Goal: Information Seeking & Learning: Check status

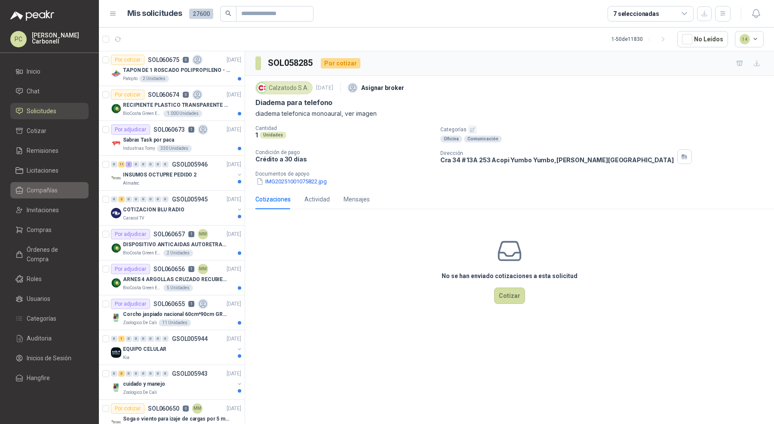
click at [59, 189] on li "Compañías" at bounding box center [49, 189] width 68 height 9
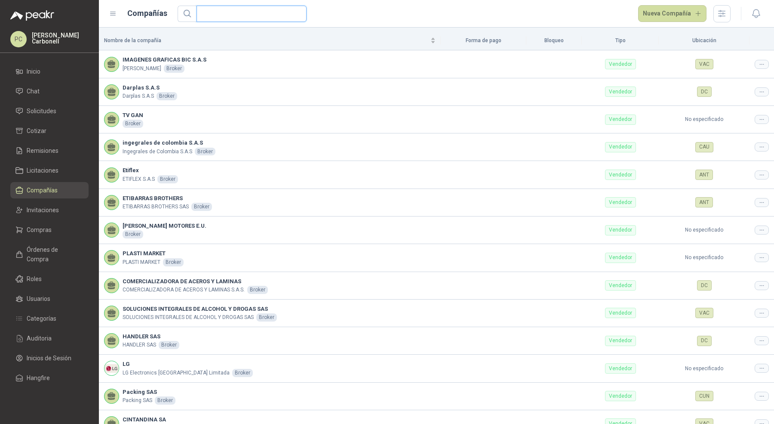
click at [278, 15] on input "text" at bounding box center [248, 13] width 93 height 15
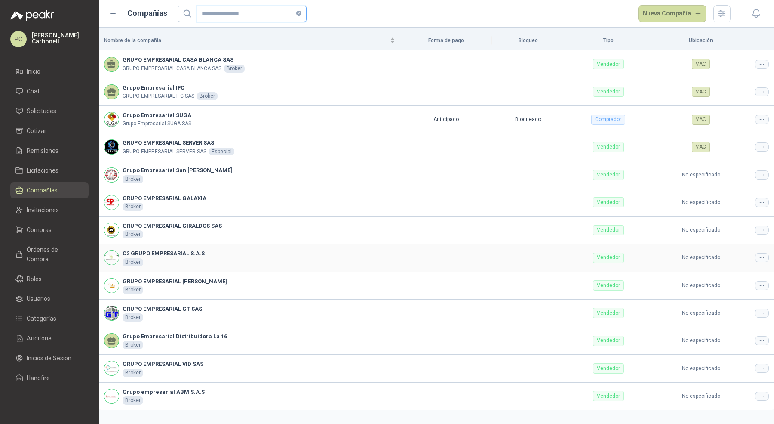
type input "**********"
click at [66, 248] on span "Órdenes de Compra" at bounding box center [54, 254] width 54 height 19
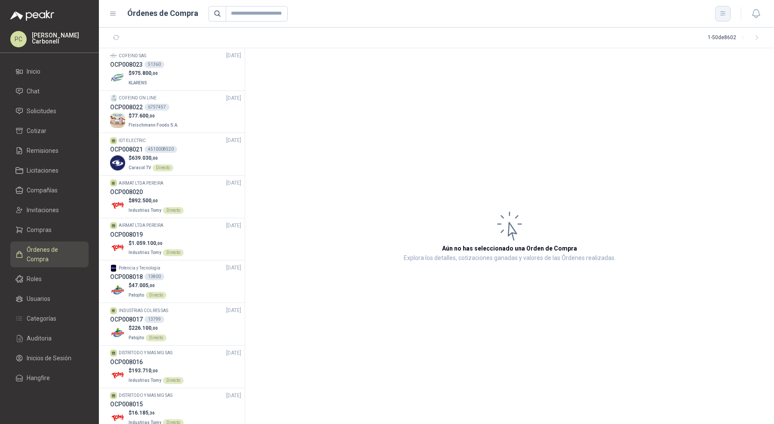
click at [721, 13] on icon "button" at bounding box center [723, 13] width 5 height 4
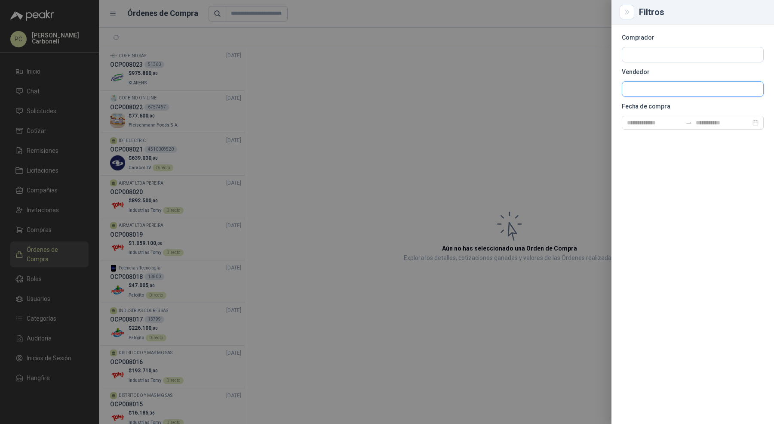
click at [694, 88] on input "text" at bounding box center [692, 89] width 141 height 15
type input "**********"
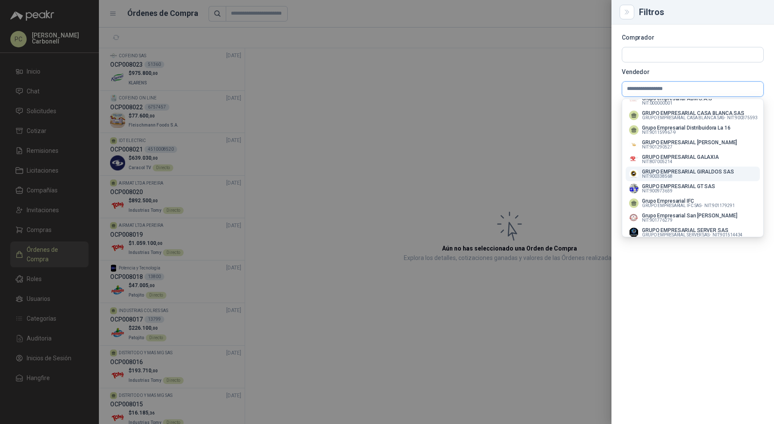
scroll to position [46, 0]
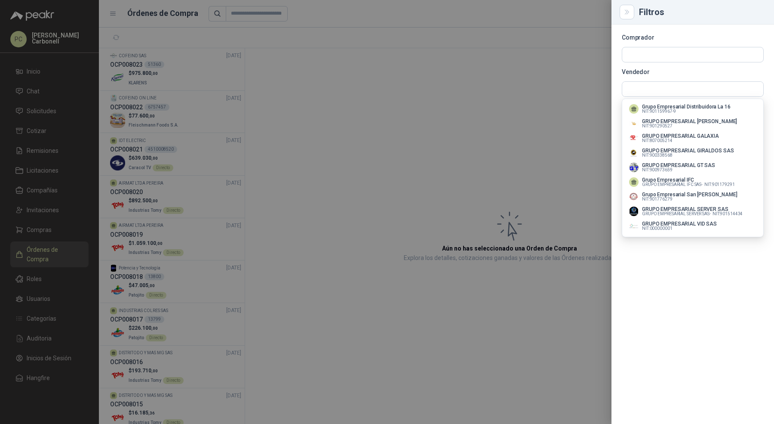
click at [713, 70] on p "Vendedor" at bounding box center [693, 71] width 142 height 5
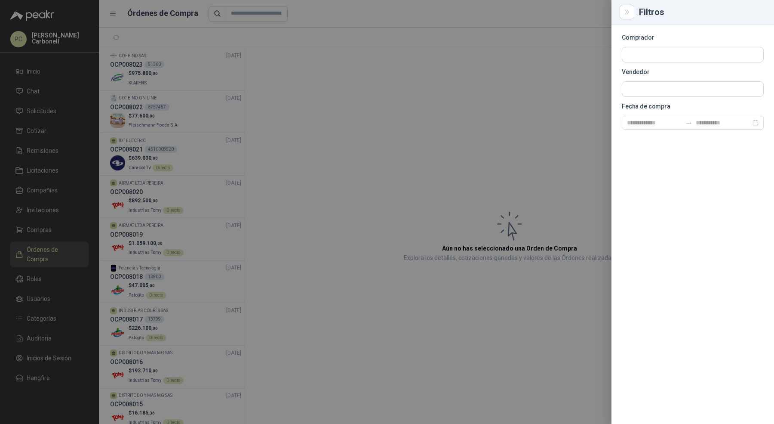
click at [440, 120] on div at bounding box center [387, 212] width 774 height 424
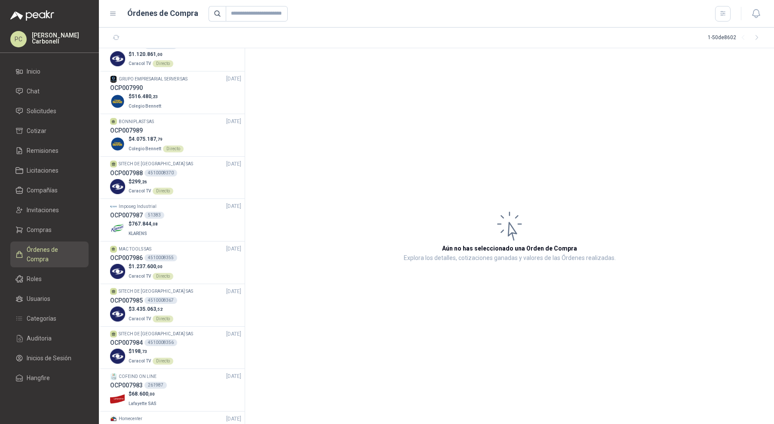
scroll to position [1420, 0]
click at [65, 109] on li "Solicitudes" at bounding box center [49, 110] width 68 height 9
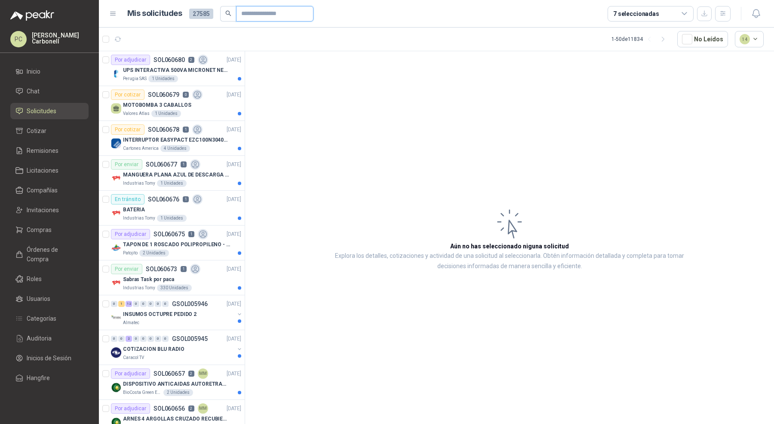
click at [267, 14] on input "text" at bounding box center [271, 13] width 60 height 15
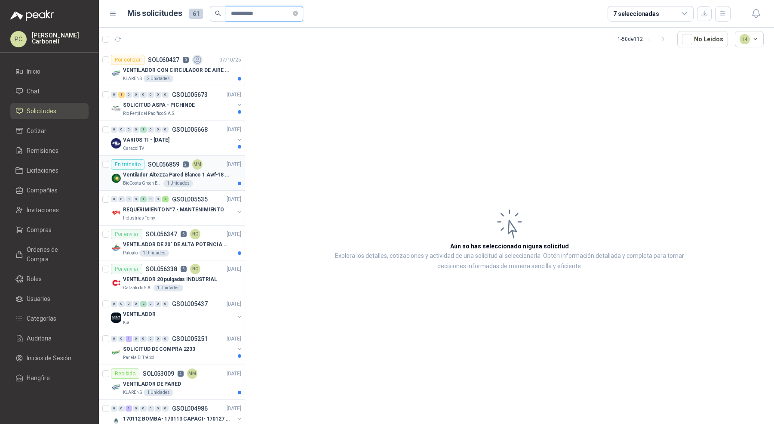
type input "**********"
click at [224, 184] on div "BioCosta Green Energy S.A.S 1 Unidades" at bounding box center [182, 183] width 118 height 7
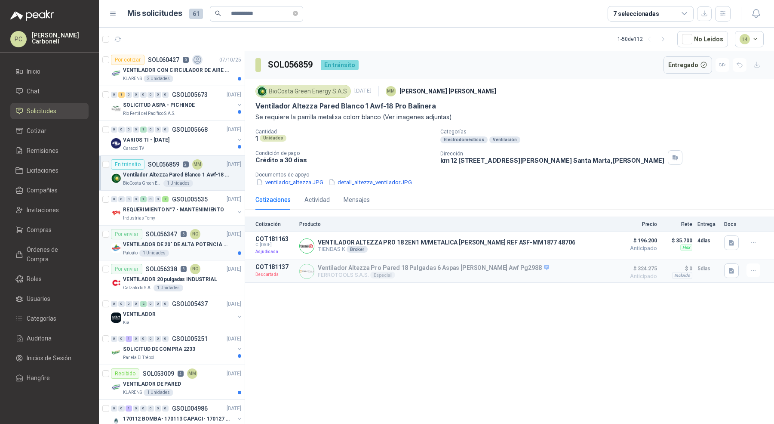
click at [215, 242] on p "VENTILADOR DE 20" DE ALTA POTENCIA PARA ANCLAR A LA PARED" at bounding box center [176, 244] width 107 height 8
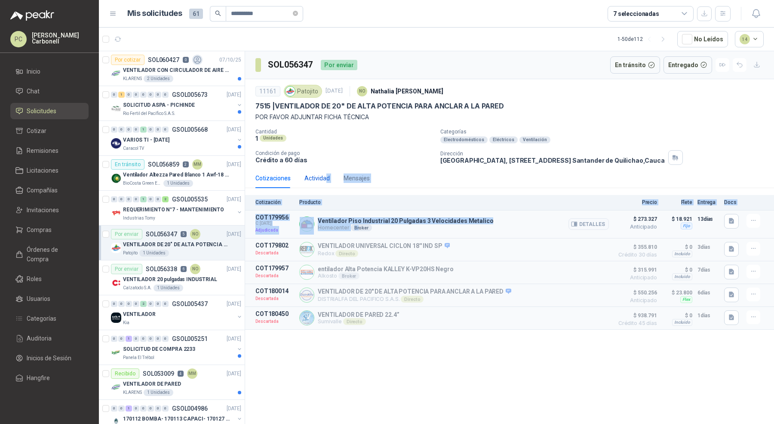
drag, startPoint x: 324, startPoint y: 180, endPoint x: 356, endPoint y: 229, distance: 58.6
click at [356, 229] on div "Cotizaciones Actividad Mensajes Cotización Producto Precio [PERSON_NAME] Entreg…" at bounding box center [509, 248] width 529 height 161
click at [207, 172] on p "Ventilador Altezza Pared Blanco 1 Awf-18 Pro Balinera" at bounding box center [176, 175] width 107 height 8
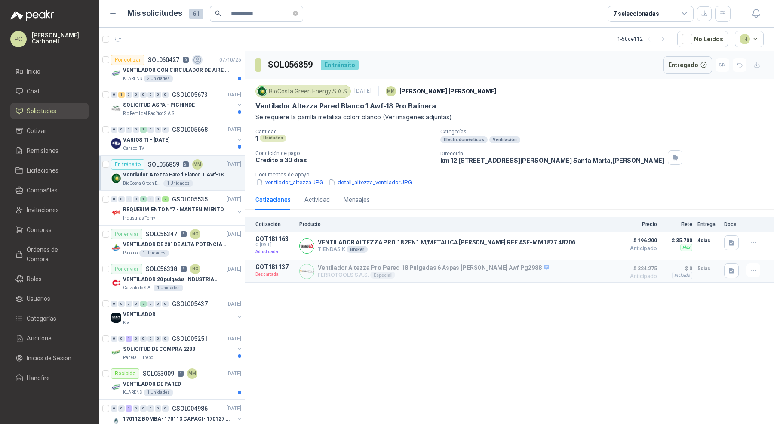
click at [309, 213] on div "Cotizaciones Actividad Mensajes Cotización Producto Precio [PERSON_NAME] Entreg…" at bounding box center [509, 236] width 529 height 93
click at [310, 205] on div "Actividad" at bounding box center [317, 200] width 25 height 20
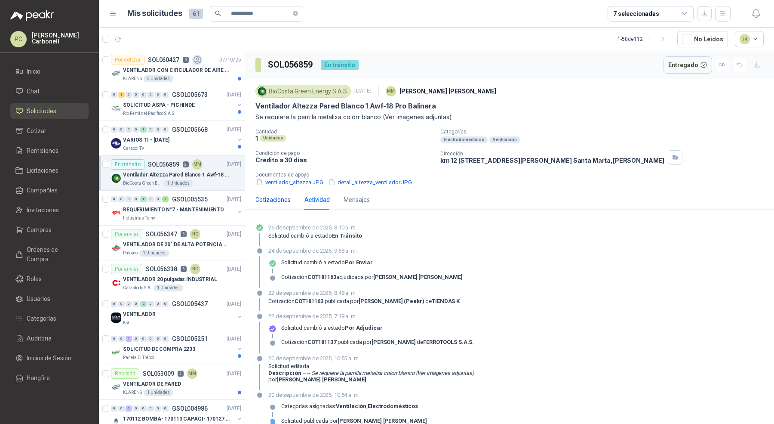
click at [266, 195] on div "Cotizaciones" at bounding box center [273, 199] width 35 height 9
